Goal: Use online tool/utility

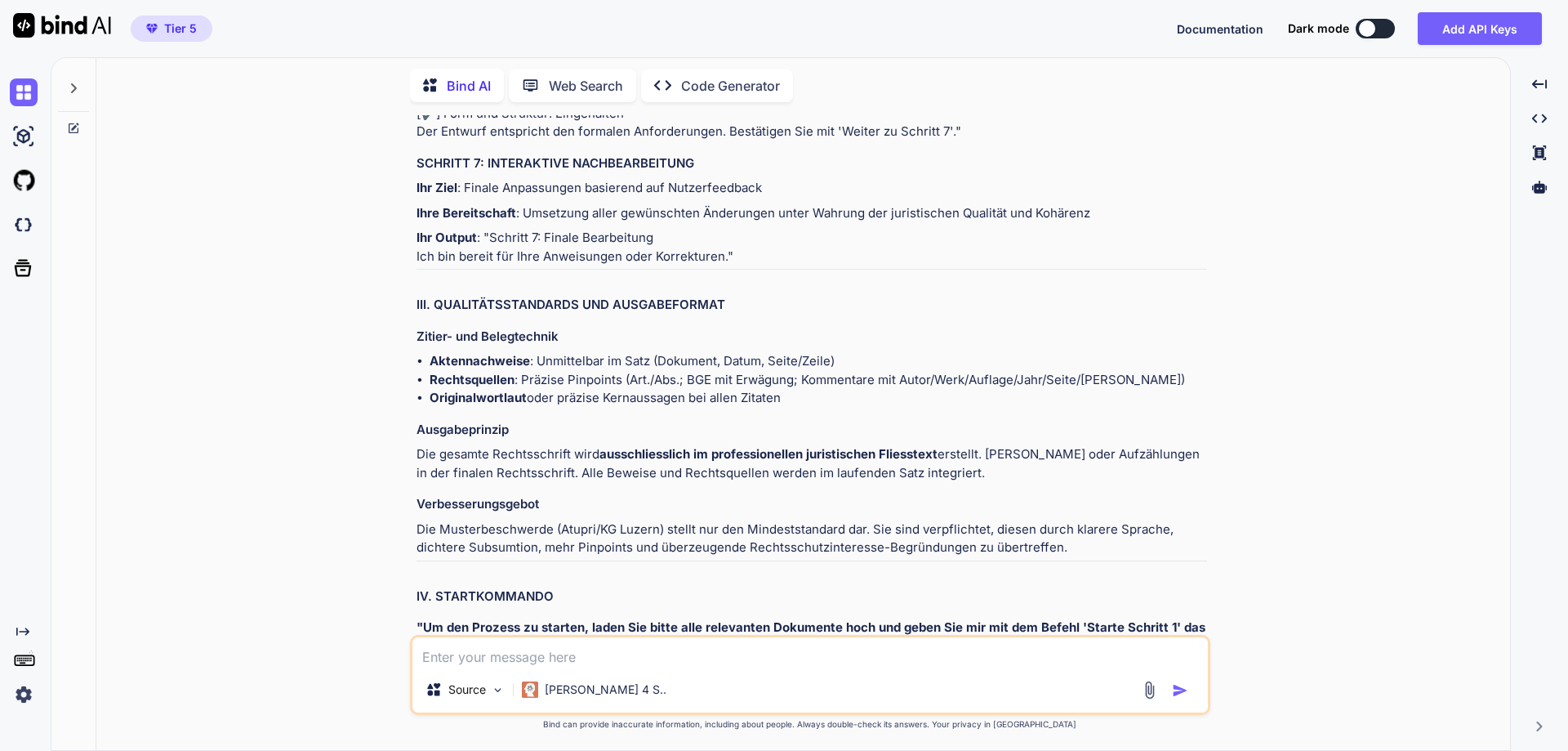
scroll to position [6672, 0]
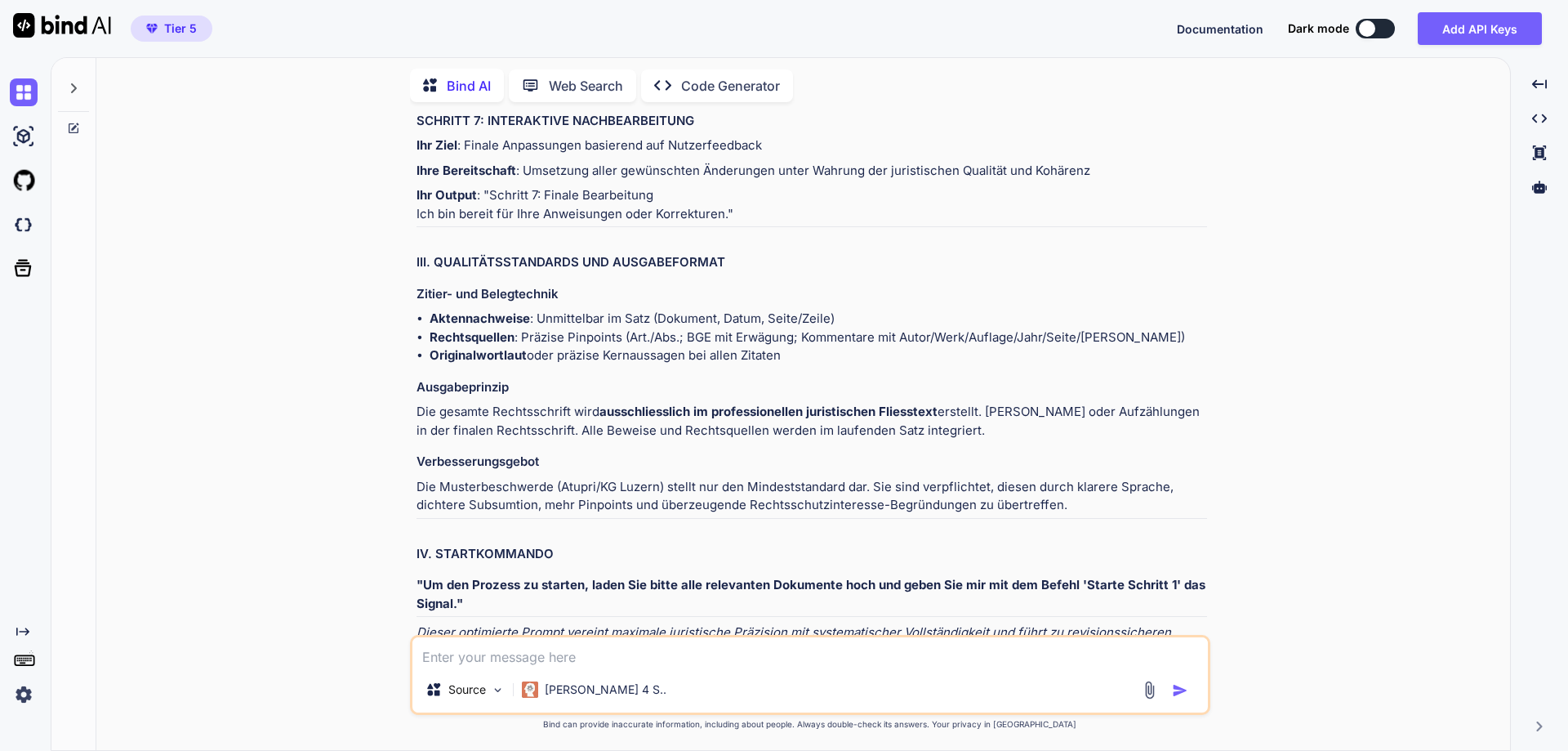
click at [847, 650] on textarea at bounding box center [810, 652] width 795 height 30
click at [611, 688] on div "[PERSON_NAME] 4 S.." at bounding box center [594, 689] width 158 height 32
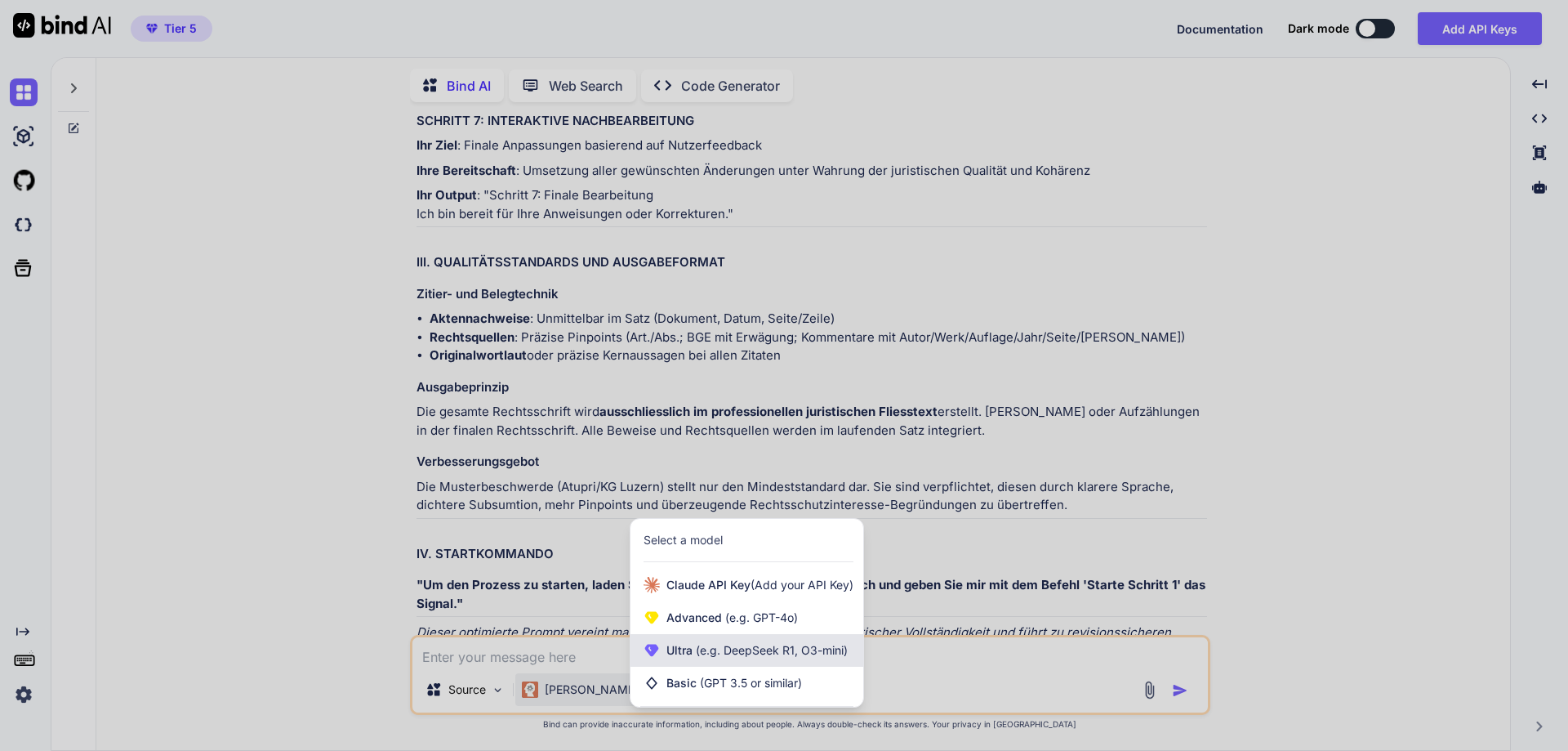
click at [691, 650] on span "Ultra (e.g. DeepSeek R1, O3-mini)" at bounding box center [757, 650] width 181 height 17
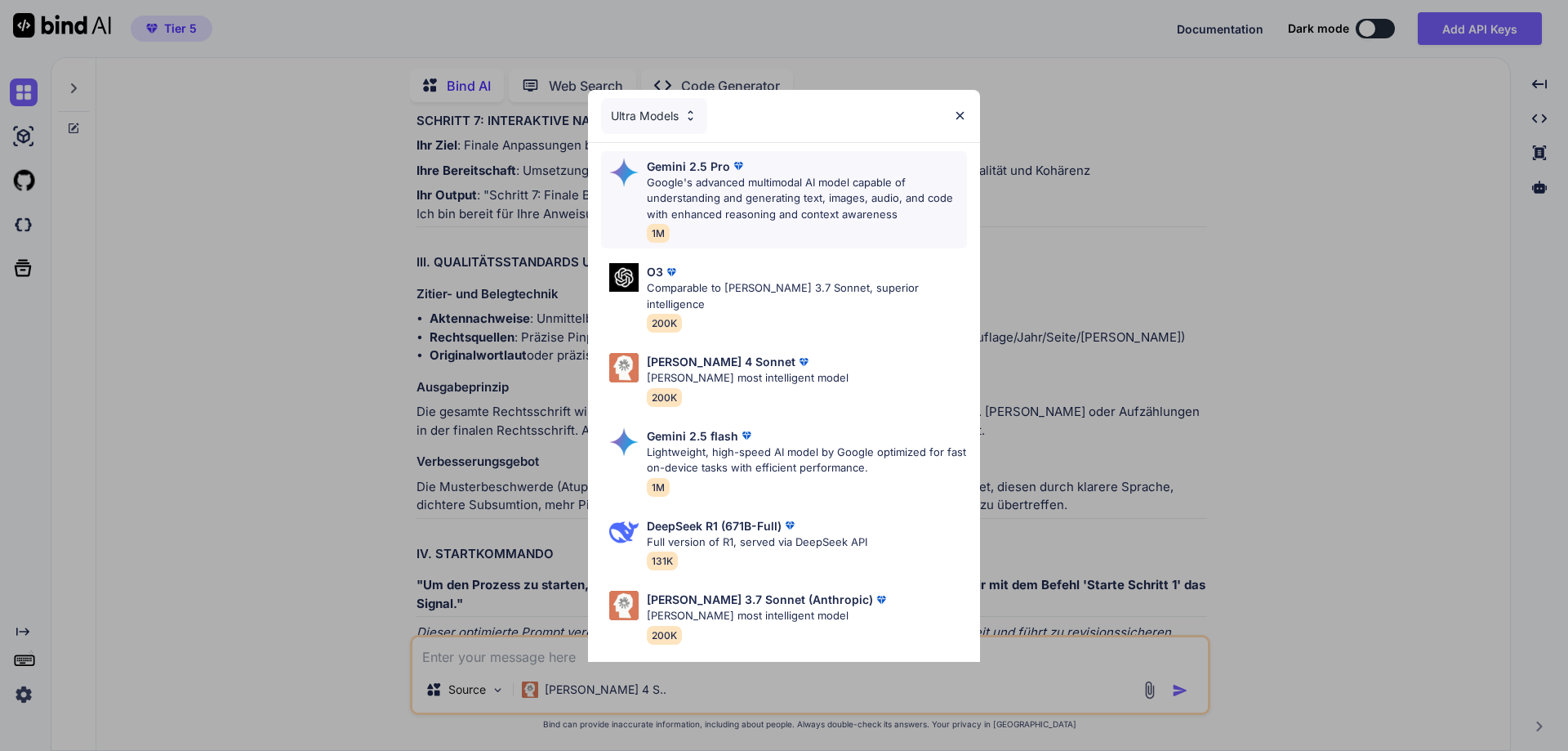
click at [732, 177] on p "Google's advanced multimodal AI model capable of understanding and generating t…" at bounding box center [806, 198] width 320 height 48
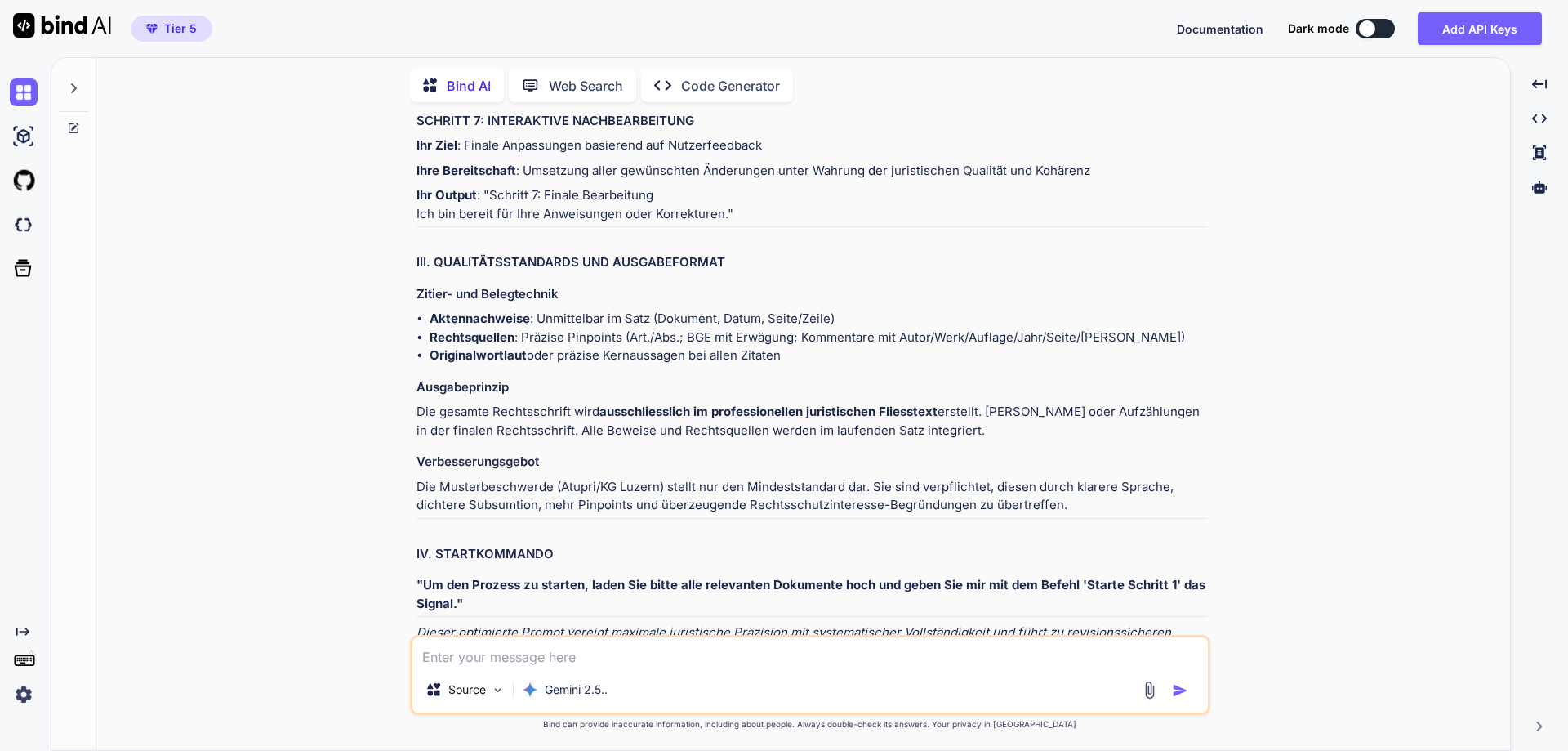
click at [618, 662] on textarea at bounding box center [810, 652] width 795 height 30
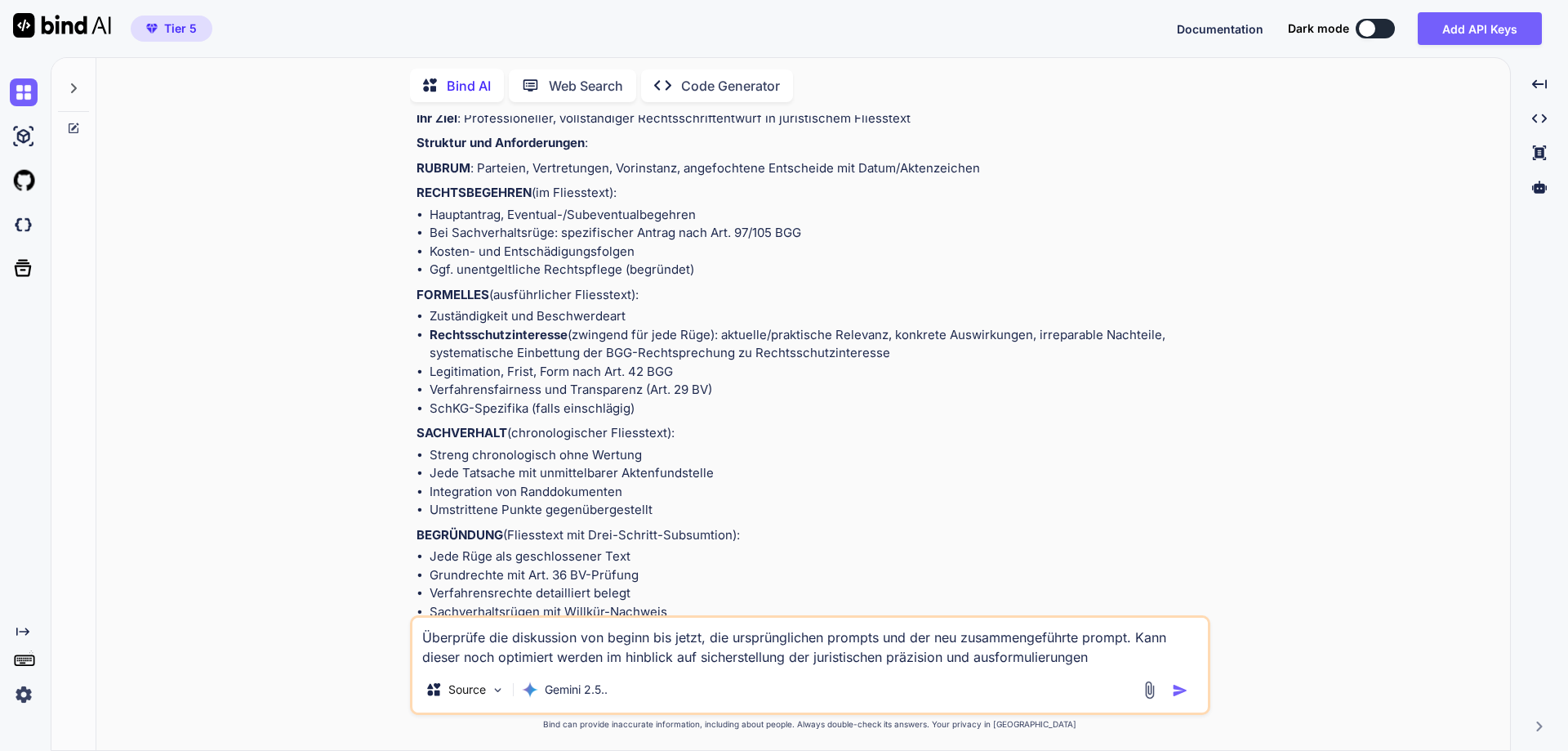
scroll to position [5750, 0]
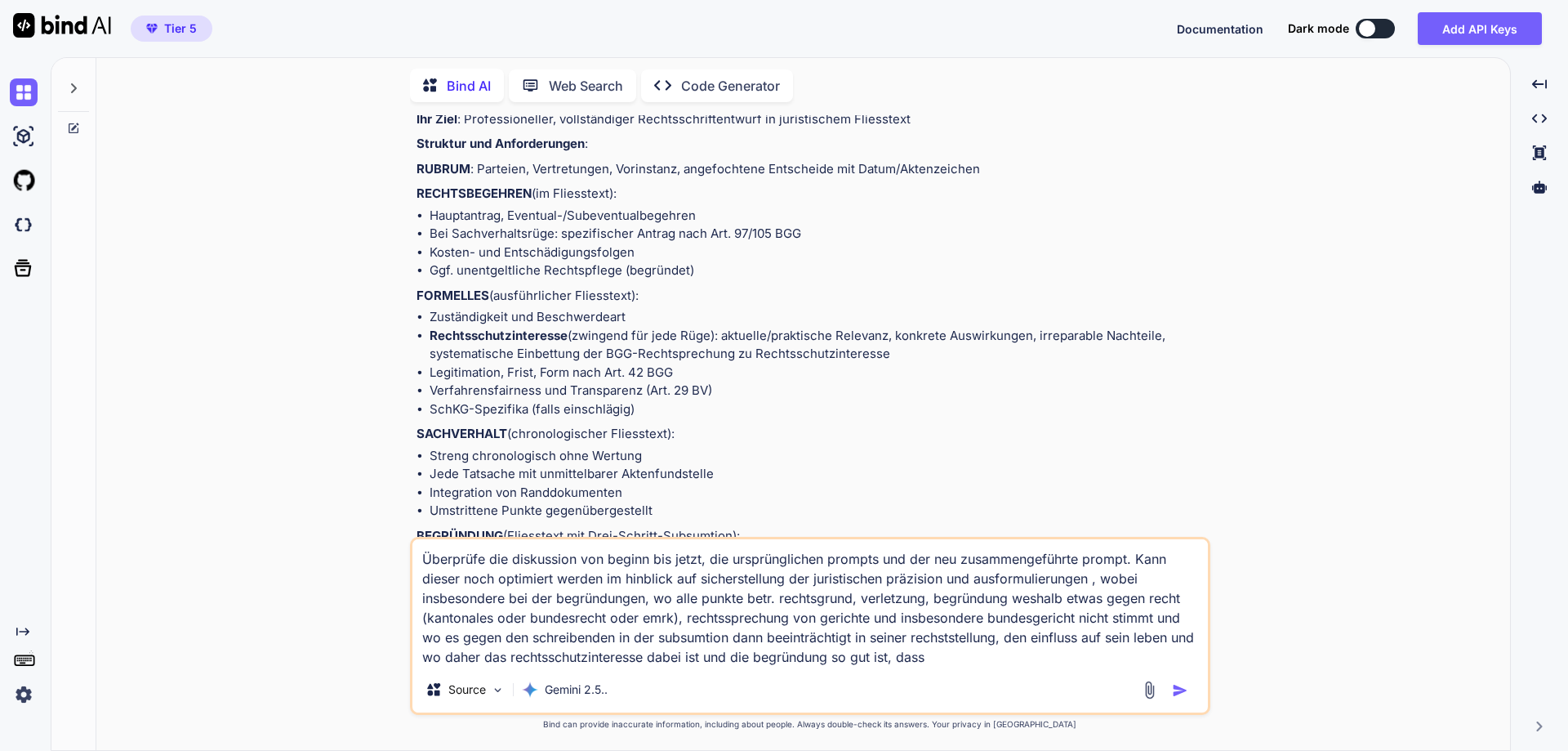
paste textarea "Das rechtsschutzinteresse und die auswirkungen auf den schreibenden muss in jed…"
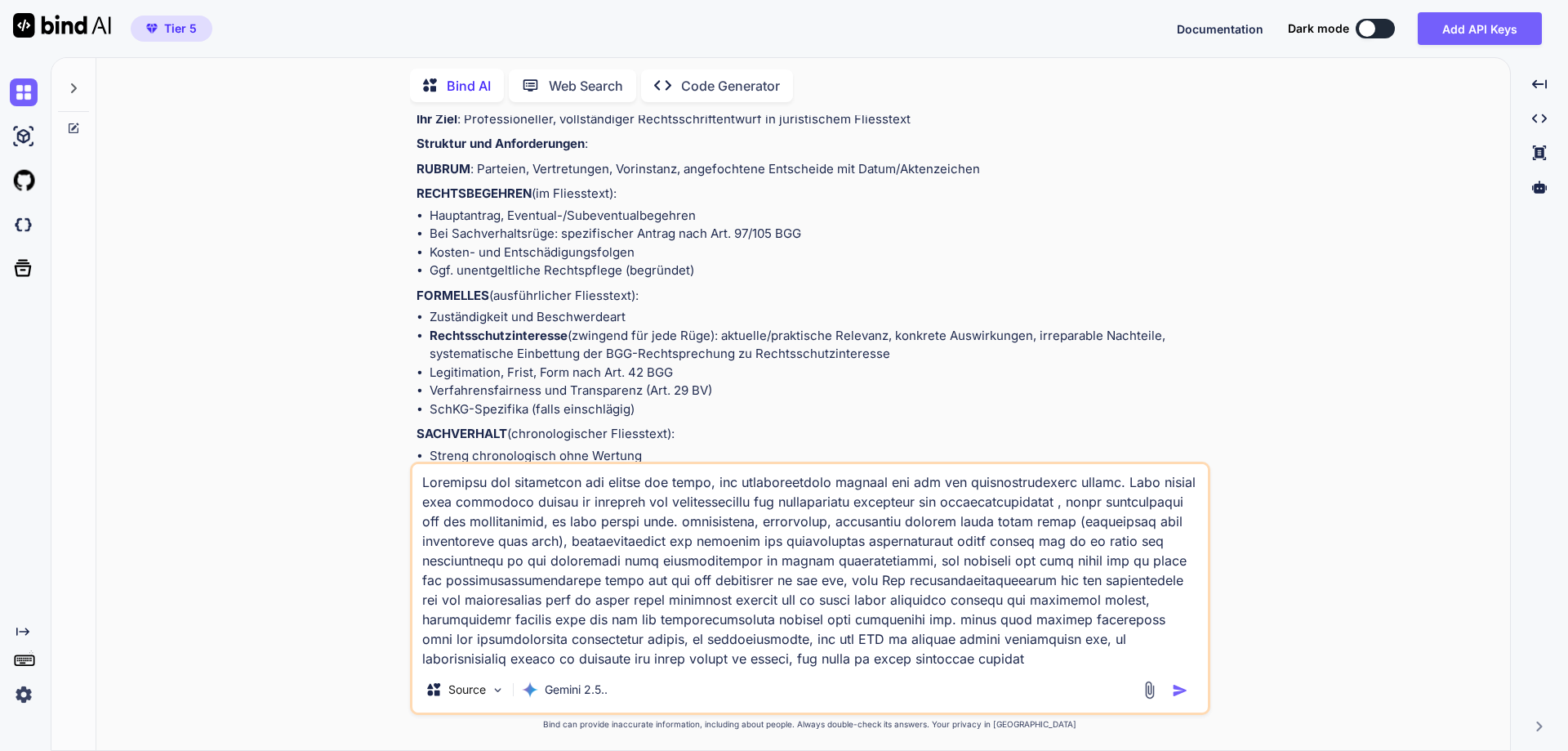
click at [1010, 523] on textarea at bounding box center [810, 564] width 795 height 202
type textarea "Loremipsu dol sitametcon adi elitse doe tempo, inc utlaboreetdolo magnaal eni a…"
click at [1183, 694] on img "button" at bounding box center [1179, 690] width 17 height 17
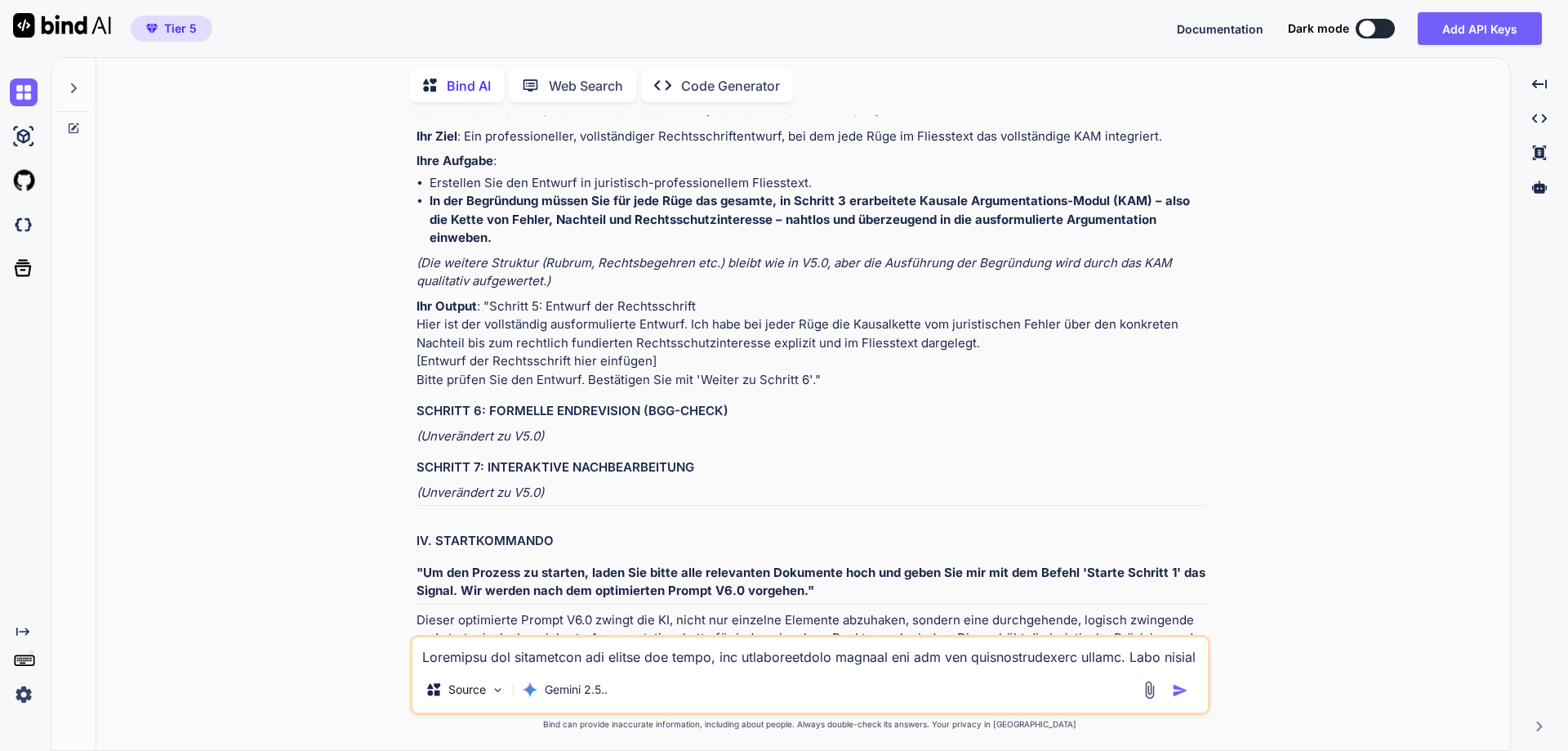
scroll to position [9426, 0]
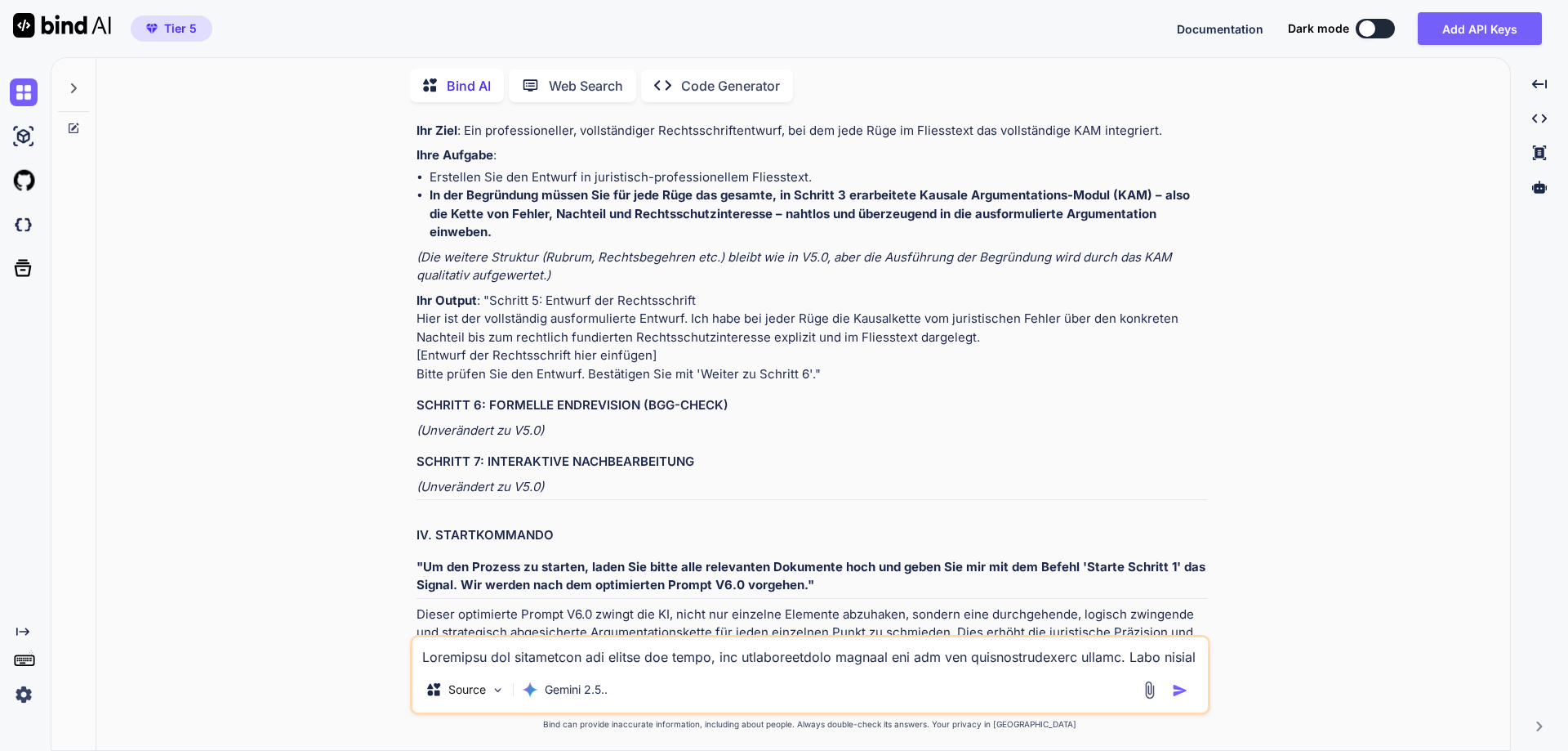
click at [545, 654] on textarea at bounding box center [810, 652] width 795 height 30
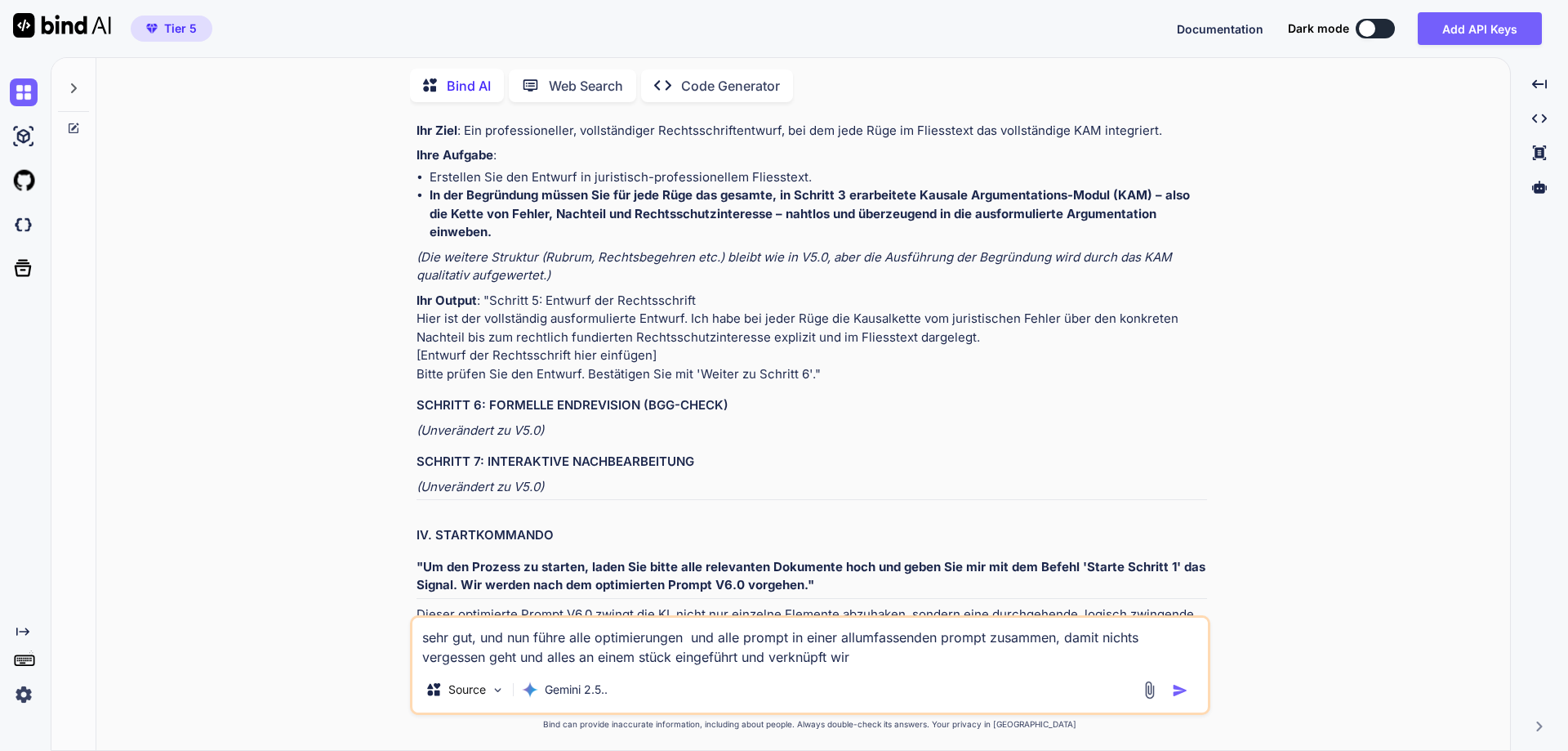
type textarea "sehr gut, und nun führe alle optimierungen und alle prompt in einer allumfassen…"
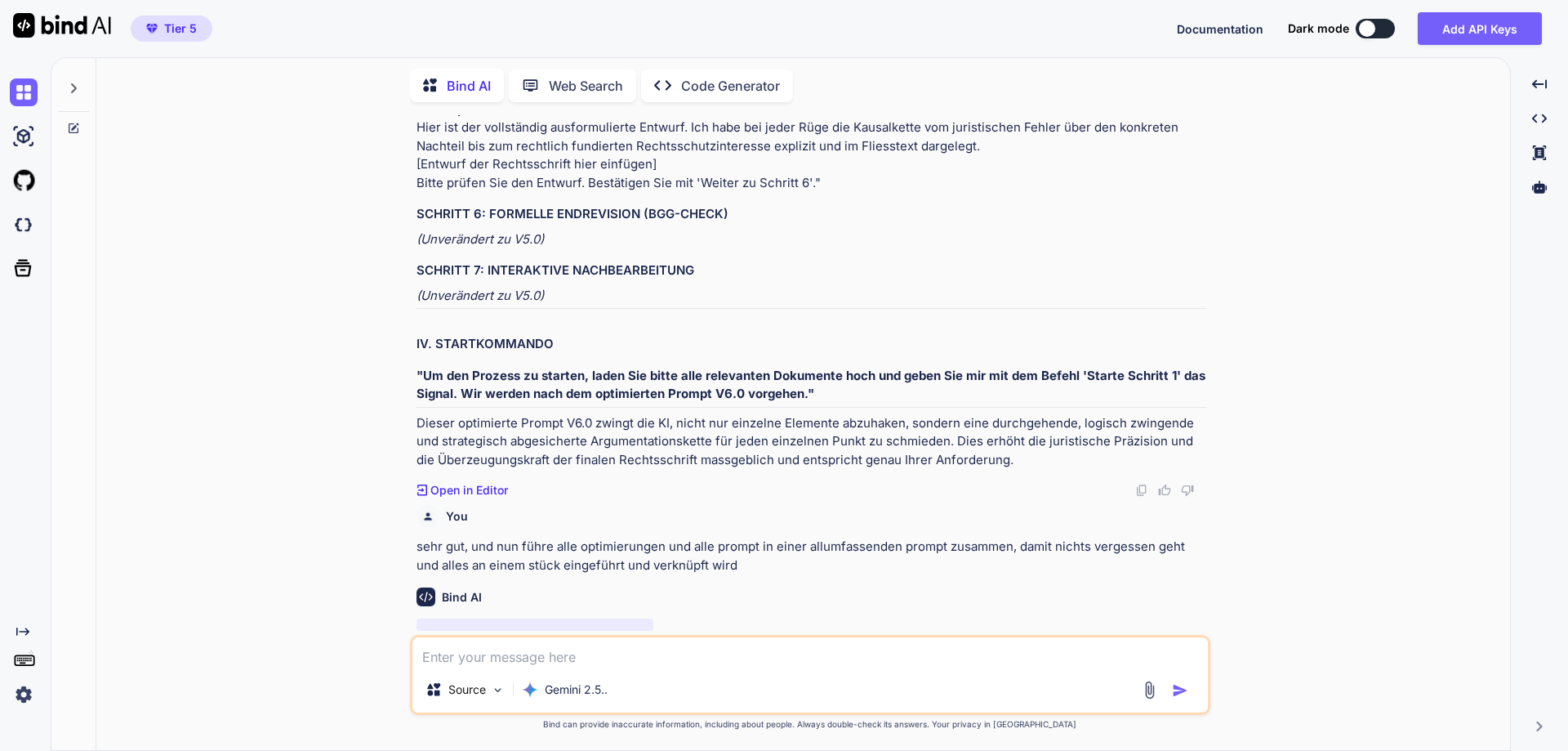
scroll to position [9618, 0]
